Goal: Information Seeking & Learning: Learn about a topic

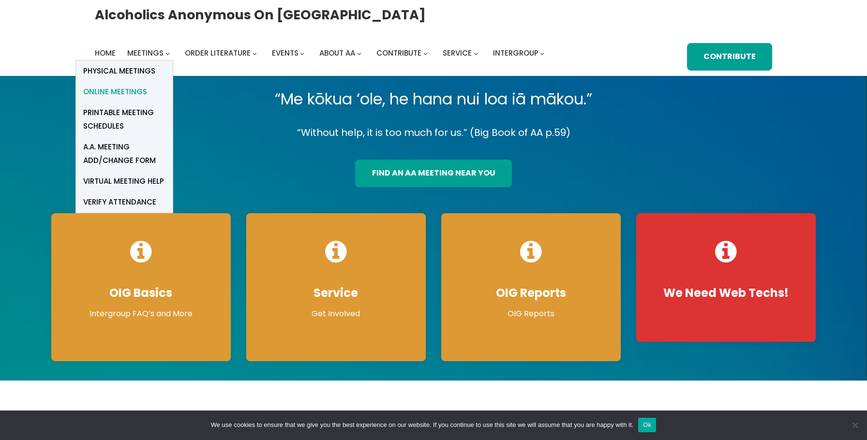
click at [133, 93] on span "Online Meetings" at bounding box center [115, 92] width 64 height 14
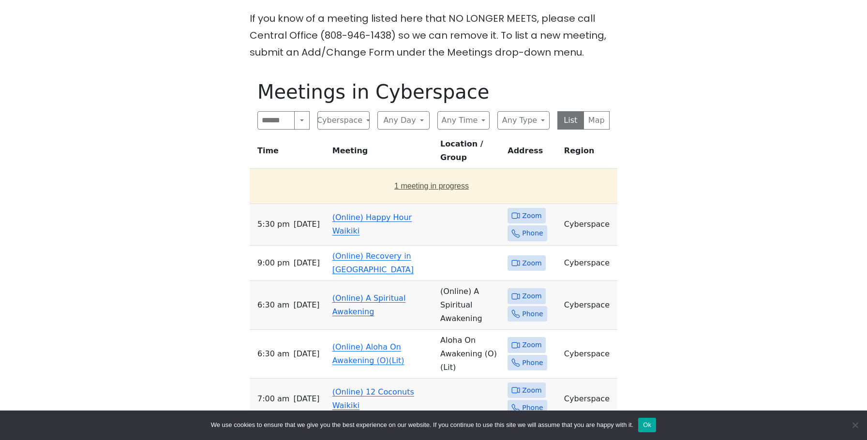
scroll to position [413, 0]
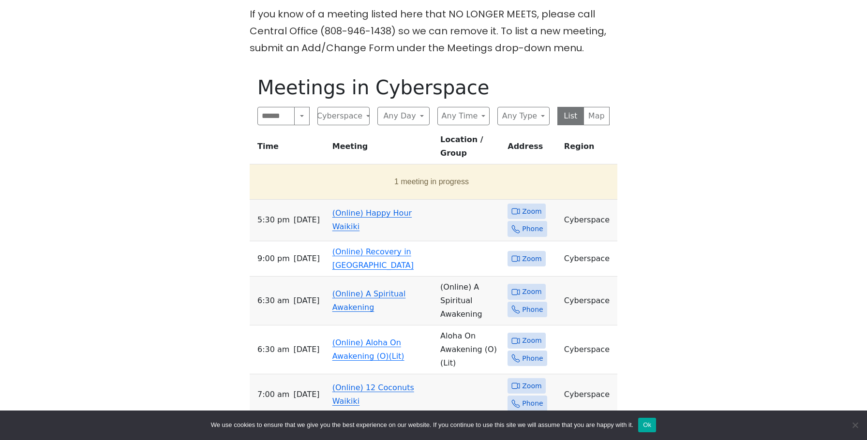
click at [341, 208] on link "(Online) Happy Hour Waikiki" at bounding box center [371, 219] width 79 height 23
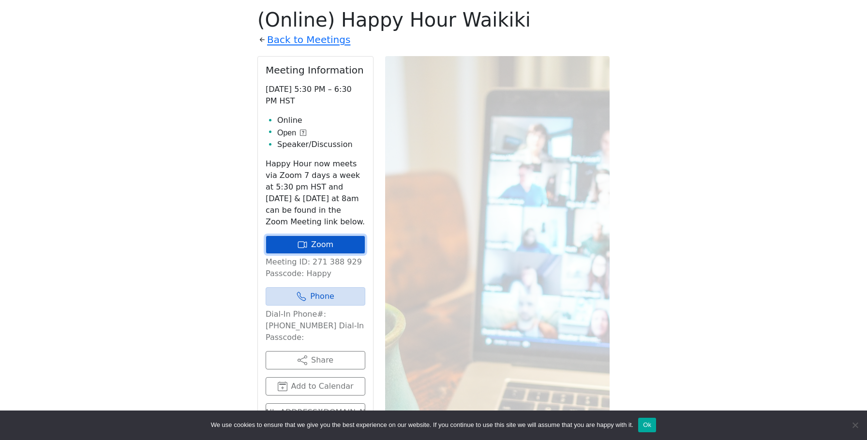
click at [319, 240] on link "Zoom" at bounding box center [316, 245] width 100 height 18
